Goal: Check status: Check status

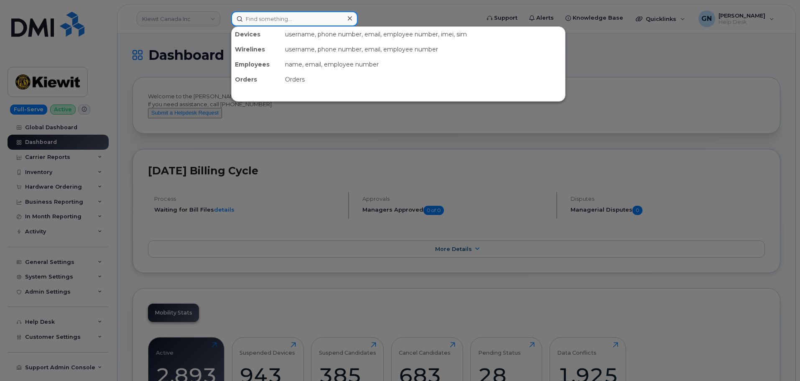
click at [279, 23] on input at bounding box center [294, 18] width 127 height 15
paste input "[PHONE_NUMBER]"
type input "[PHONE_NUMBER]"
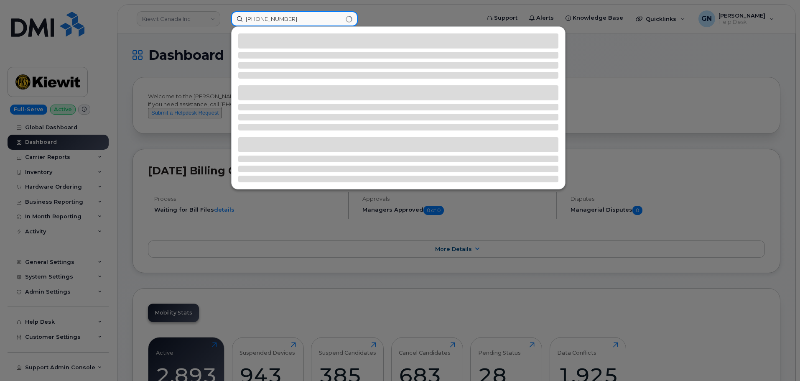
click at [300, 16] on input "[PHONE_NUMBER]" at bounding box center [294, 18] width 127 height 15
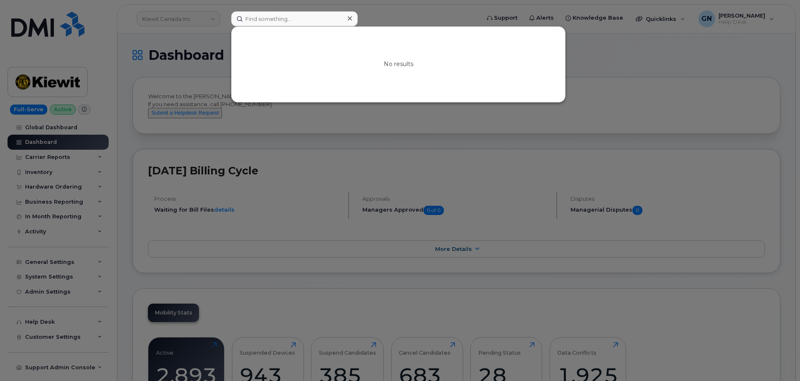
click at [267, 128] on div at bounding box center [400, 190] width 800 height 381
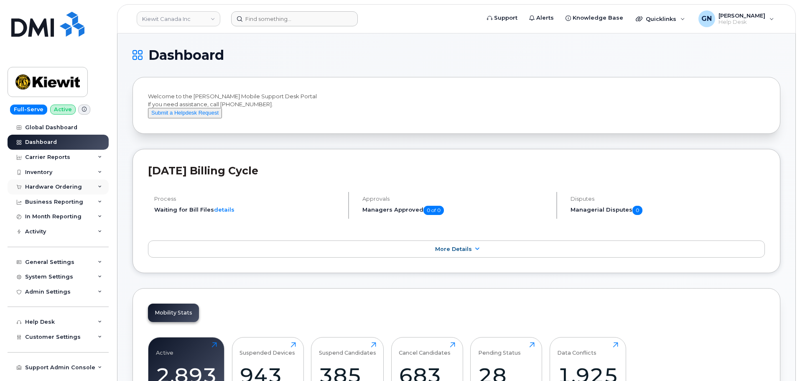
click at [45, 188] on div "Hardware Ordering" at bounding box center [53, 186] width 57 height 7
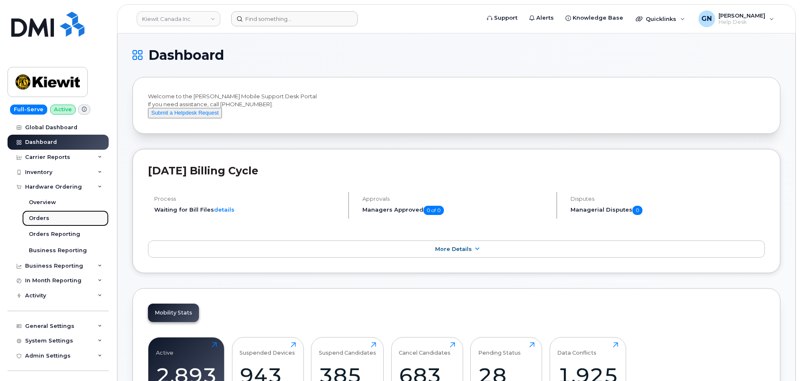
click at [42, 220] on div "Orders" at bounding box center [39, 218] width 20 height 8
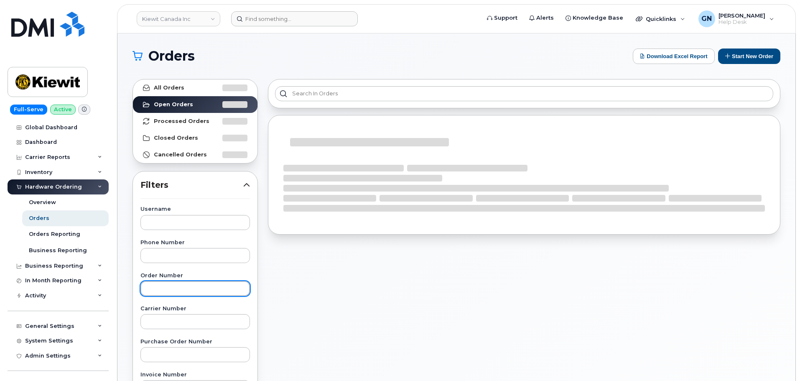
click at [167, 289] on input "text" at bounding box center [194, 288] width 109 height 15
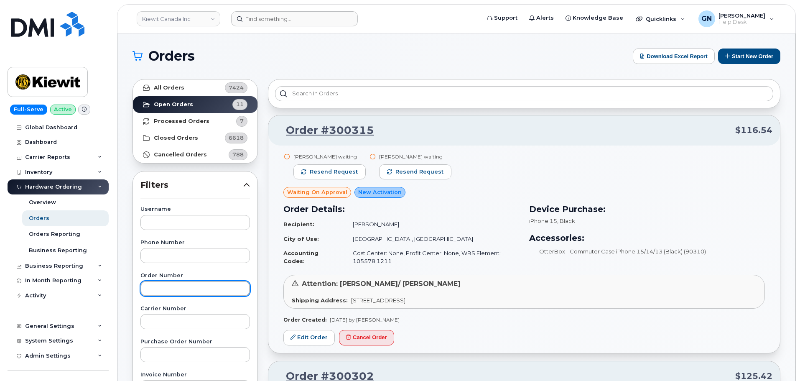
paste input "294116"
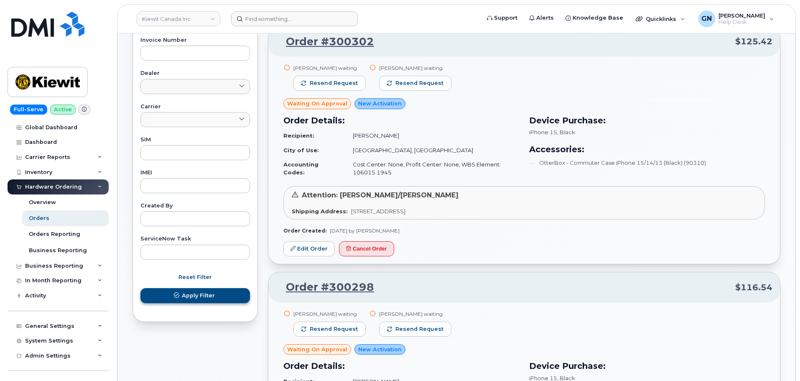
type input "294116"
click at [193, 294] on span "Apply Filter" at bounding box center [198, 295] width 33 height 8
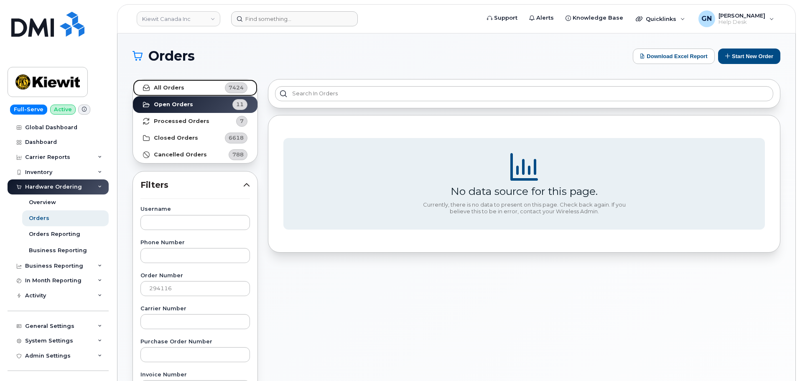
click at [197, 89] on link "All Orders 7424" at bounding box center [195, 87] width 125 height 17
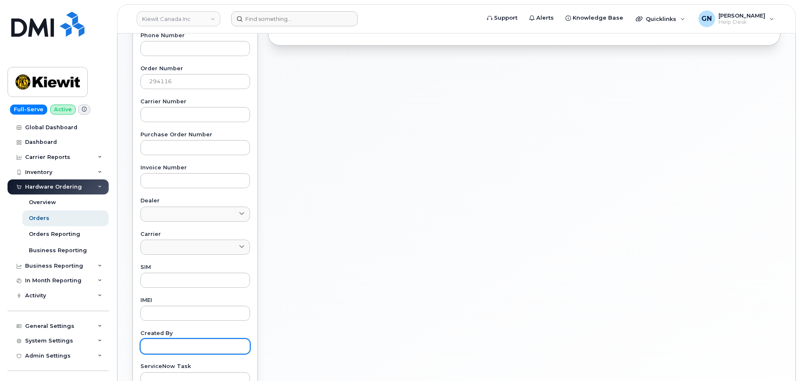
scroll to position [317, 0]
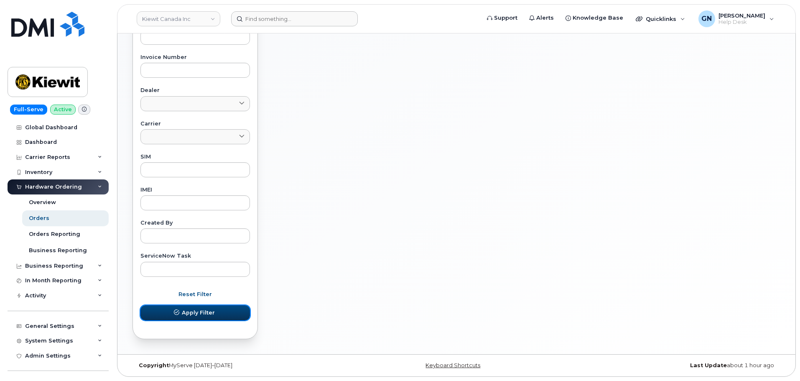
click at [197, 310] on span "Apply Filter" at bounding box center [198, 312] width 33 height 8
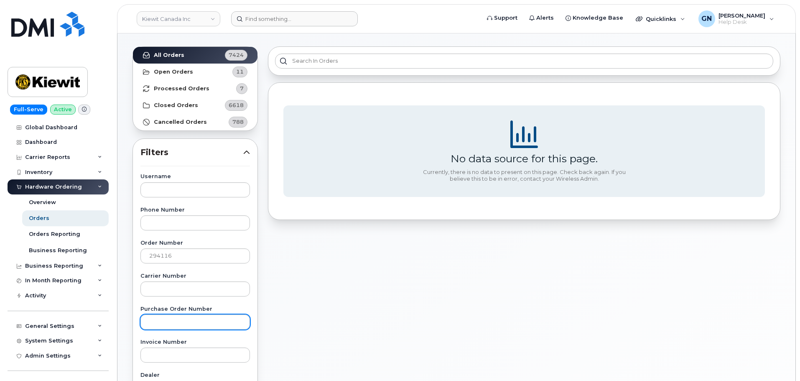
scroll to position [25, 0]
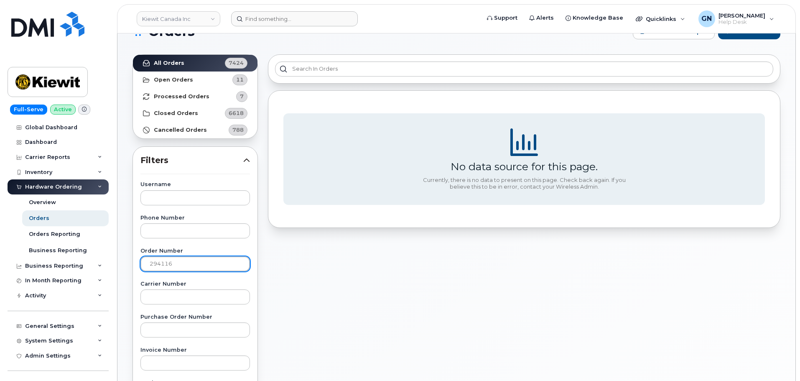
click at [185, 260] on input "294116" at bounding box center [194, 263] width 109 height 15
click at [185, 259] on input "294116" at bounding box center [194, 263] width 109 height 15
click at [186, 259] on input "294116" at bounding box center [194, 263] width 109 height 15
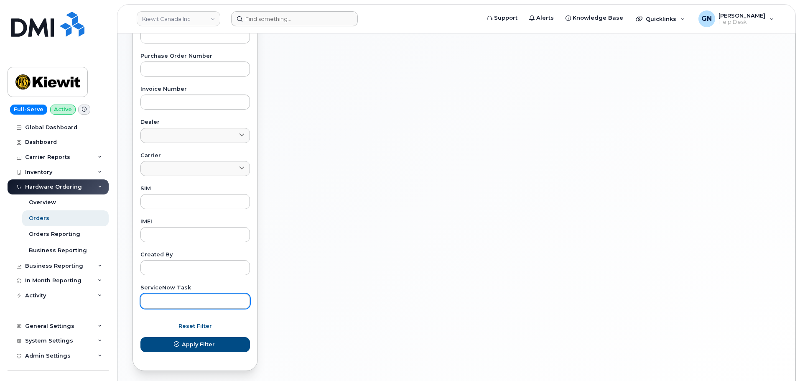
scroll to position [317, 0]
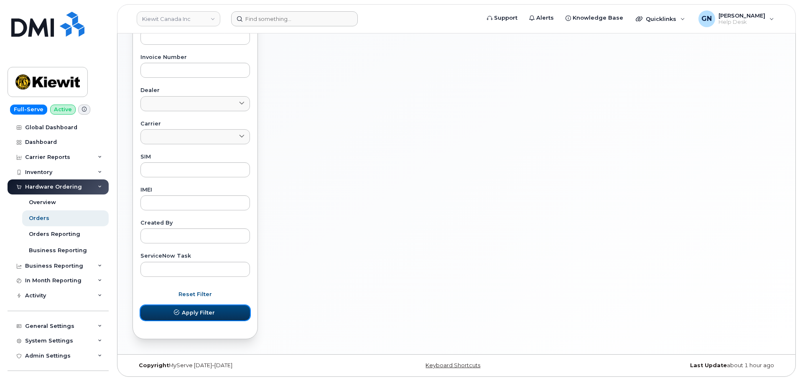
click at [201, 310] on span "Apply Filter" at bounding box center [198, 312] width 33 height 8
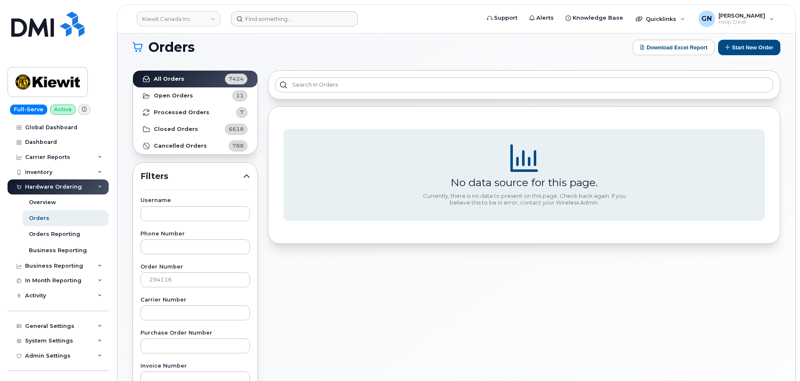
scroll to position [0, 0]
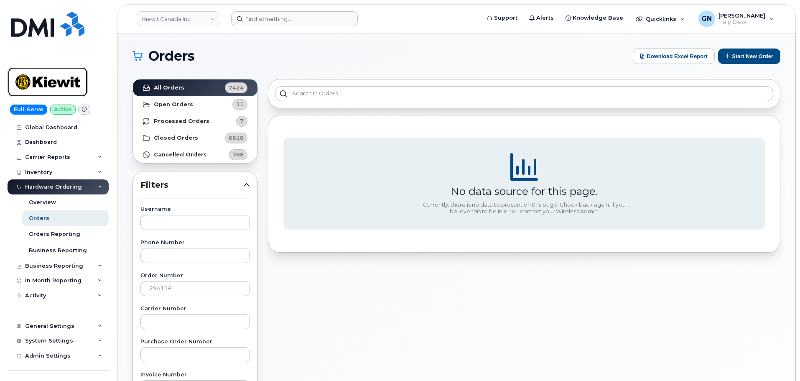
drag, startPoint x: 69, startPoint y: 79, endPoint x: 124, endPoint y: 13, distance: 86.3
click at [70, 78] on img at bounding box center [47, 82] width 64 height 24
